Goal: Find specific page/section: Find specific page/section

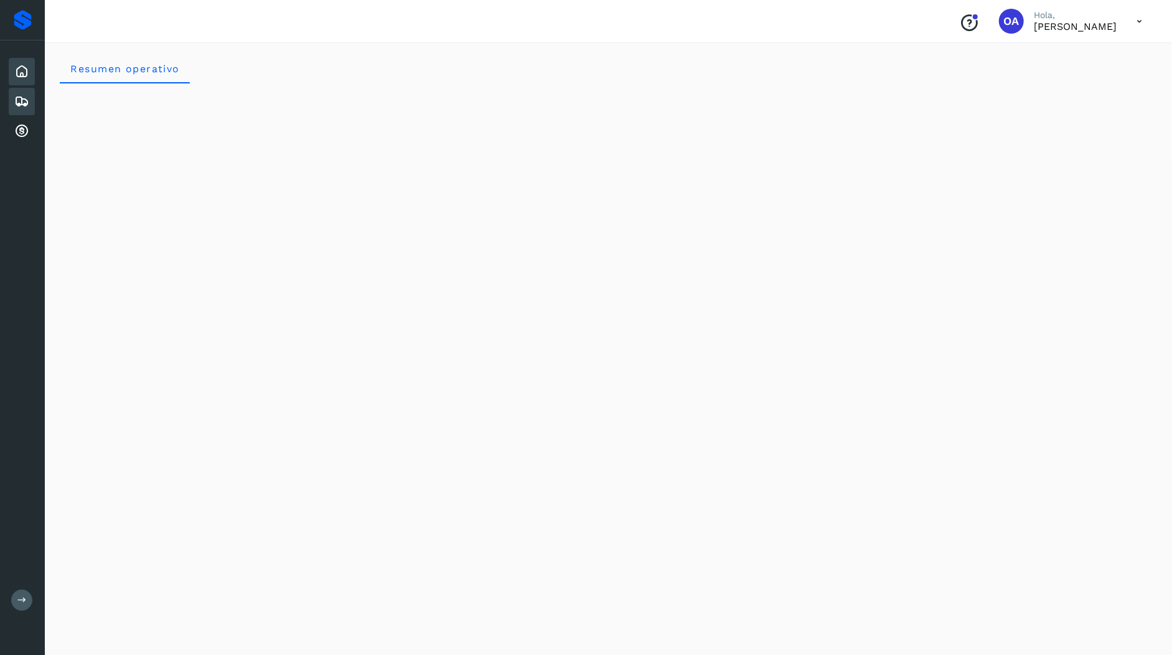
click at [29, 108] on div "Embarques" at bounding box center [22, 101] width 26 height 27
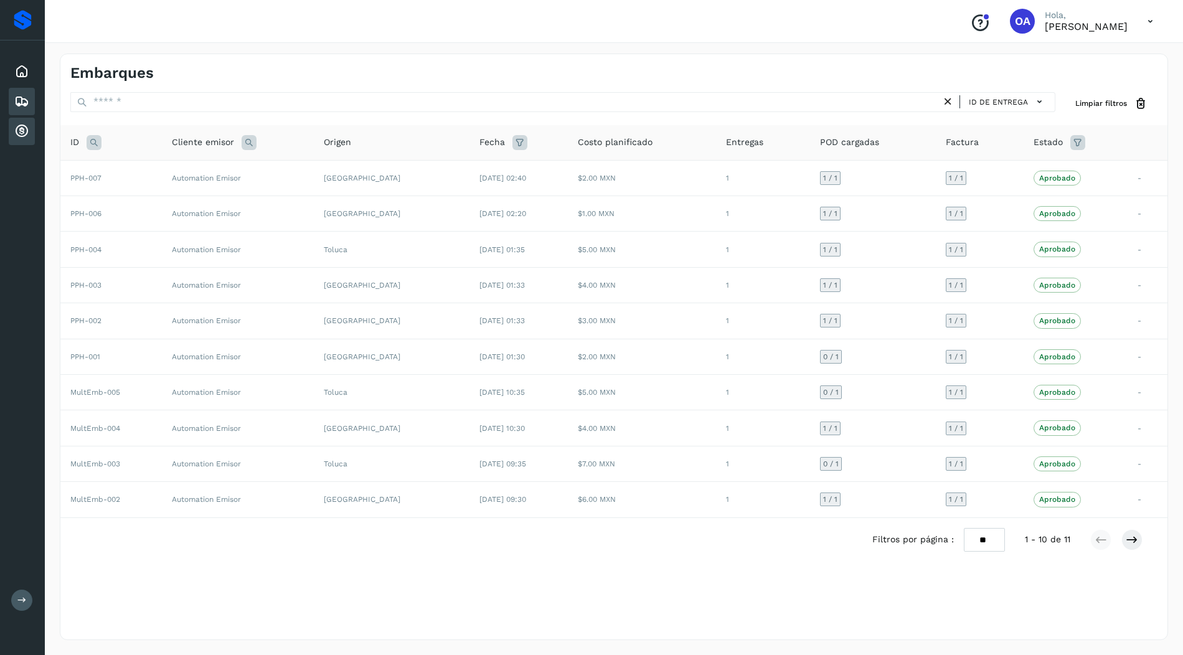
click at [14, 121] on div "Cuentas por cobrar" at bounding box center [22, 131] width 26 height 27
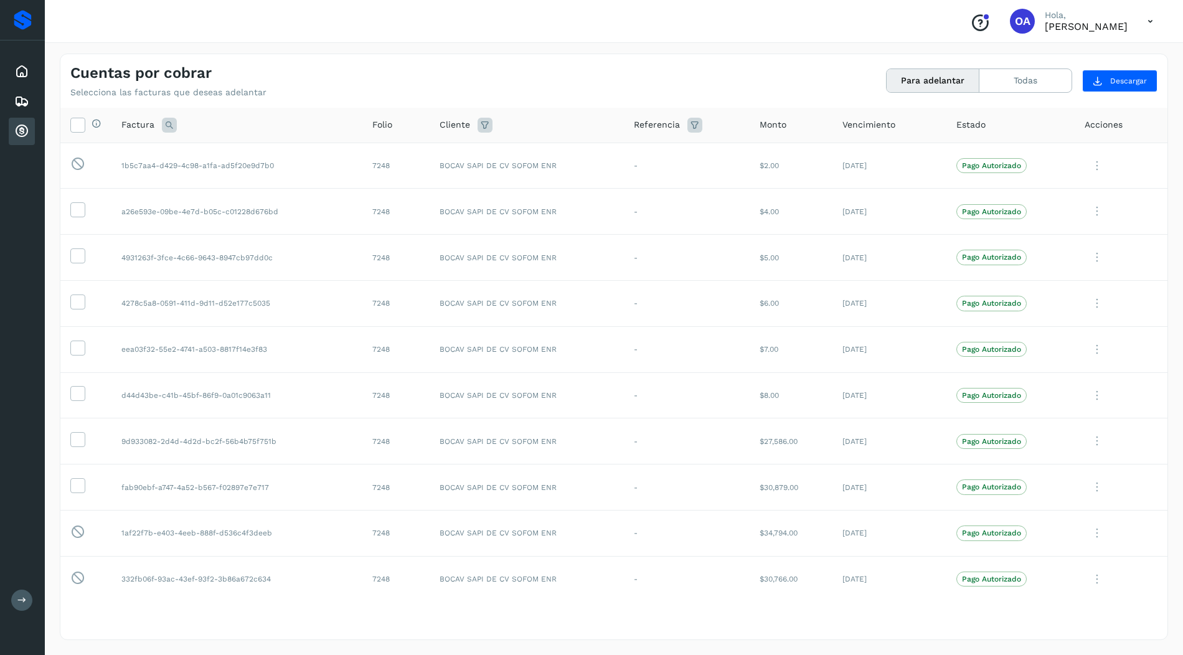
click at [26, 603] on button at bounding box center [21, 600] width 21 height 21
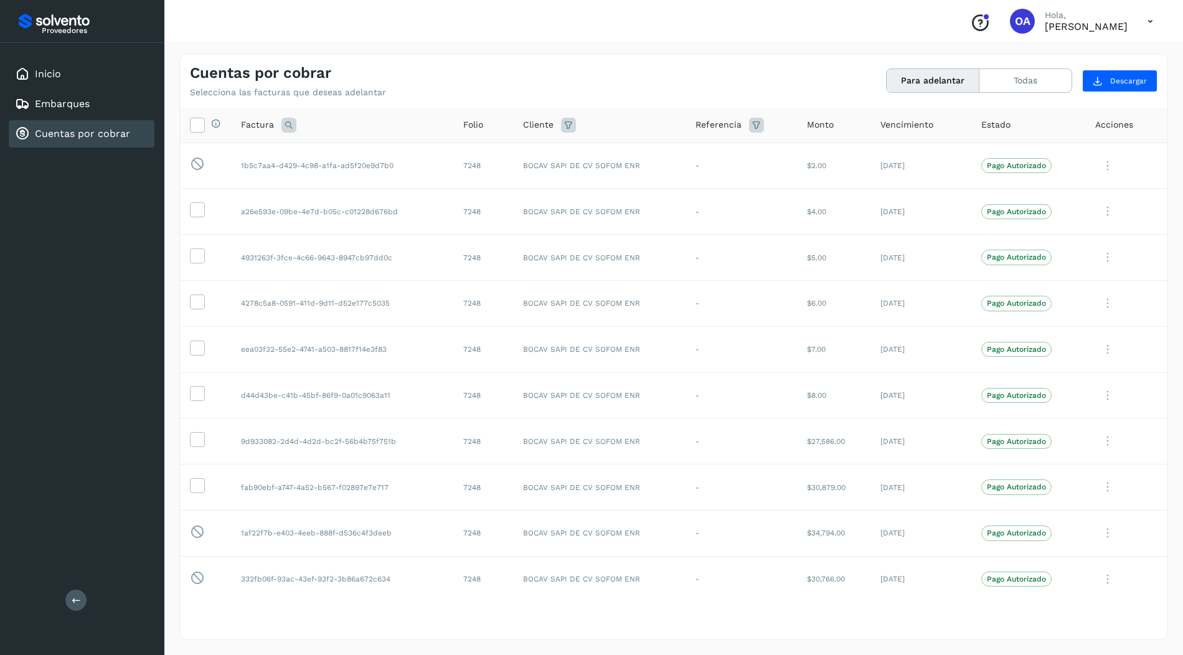
click at [76, 603] on icon at bounding box center [76, 599] width 9 height 9
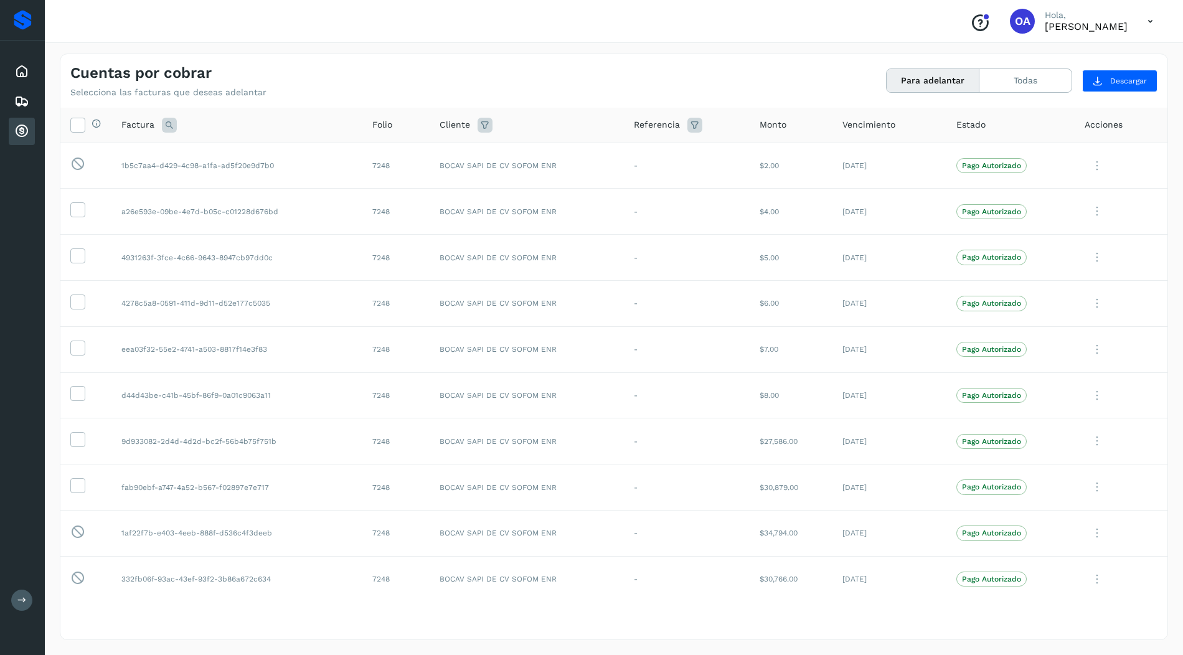
click at [21, 595] on icon at bounding box center [21, 599] width 9 height 9
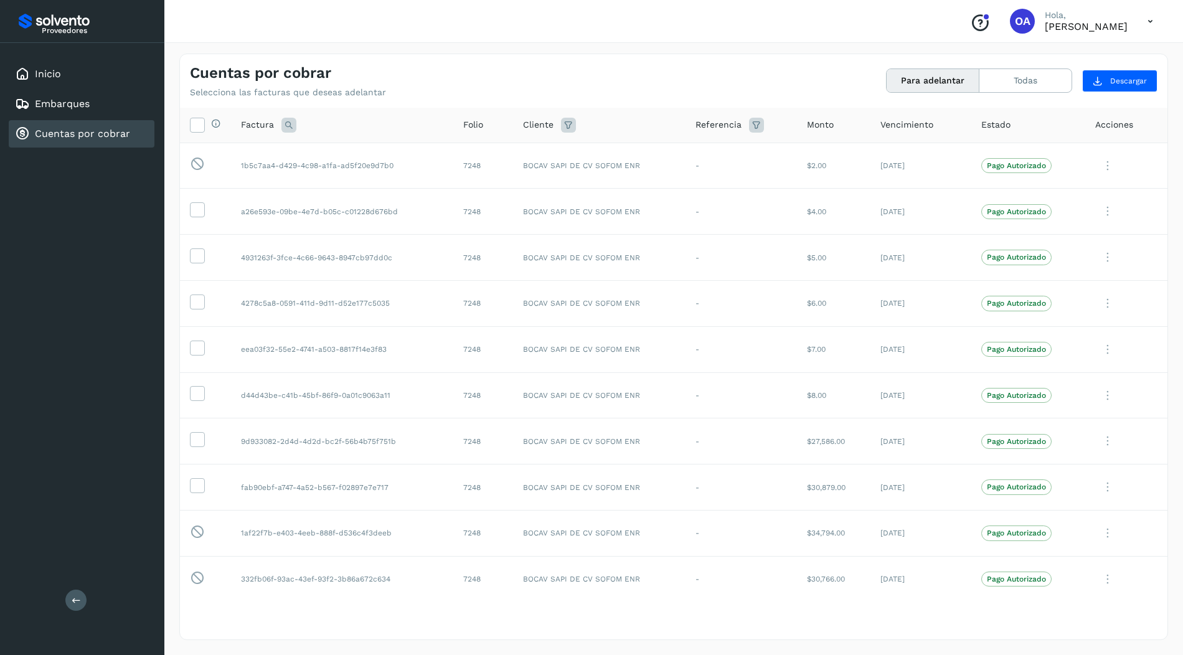
click at [1079, 654] on div at bounding box center [591, 655] width 1183 height 0
